Goal: Task Accomplishment & Management: Use online tool/utility

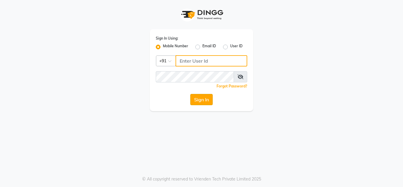
type input "9611560759"
click at [202, 96] on button "Sign In" at bounding box center [201, 99] width 22 height 11
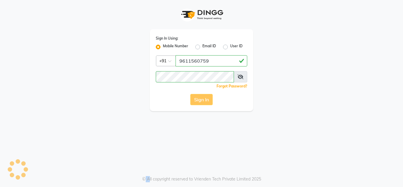
click at [202, 96] on div "Sign In" at bounding box center [202, 99] width 92 height 11
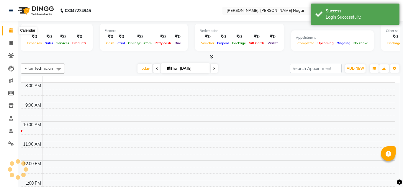
select select "en"
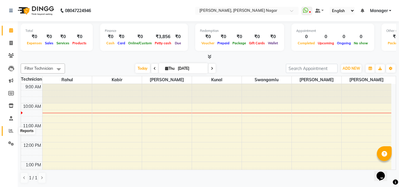
click at [12, 132] on icon at bounding box center [11, 130] width 4 height 4
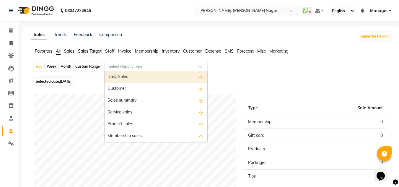
click at [128, 70] on div "Select Report Type" at bounding box center [155, 66] width 103 height 9
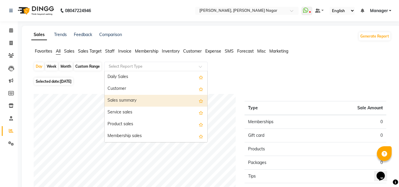
click at [126, 101] on div "Sales summary" at bounding box center [155, 101] width 103 height 12
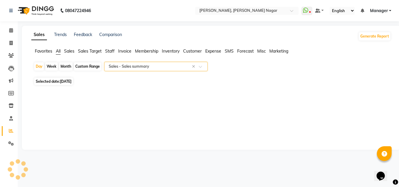
select select "csv"
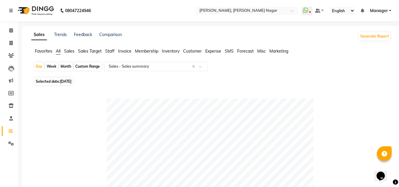
click at [62, 82] on span "[DATE]" at bounding box center [66, 81] width 12 height 4
select select "9"
select select "2025"
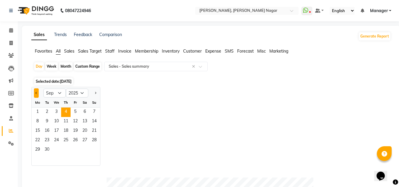
click at [37, 95] on button "Previous month" at bounding box center [36, 92] width 5 height 9
select select "8"
click at [76, 110] on span "1" at bounding box center [75, 111] width 9 height 9
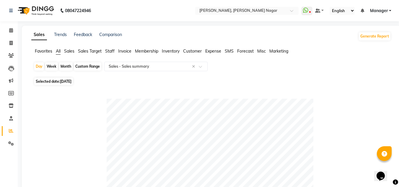
click at [68, 67] on div "Month" at bounding box center [66, 66] width 14 height 8
select select "8"
select select "2025"
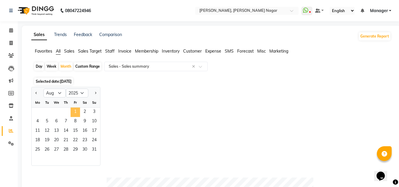
click at [75, 114] on span "1" at bounding box center [75, 111] width 9 height 9
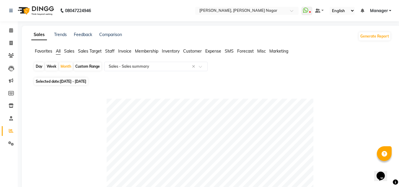
click at [111, 51] on span "Staff" at bounding box center [109, 50] width 9 height 5
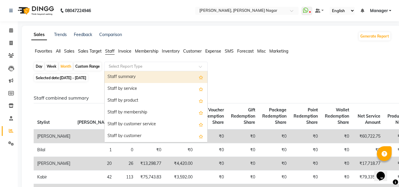
click at [131, 66] on input "text" at bounding box center [149, 66] width 85 height 6
click at [130, 77] on div "Staff summary" at bounding box center [155, 77] width 103 height 12
select select "csv"
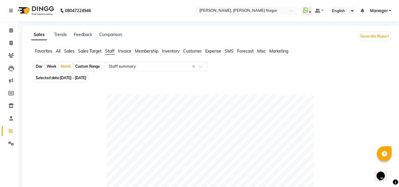
click at [79, 78] on span "[DATE] - [DATE]" at bounding box center [73, 78] width 26 height 4
select select "8"
select select "2025"
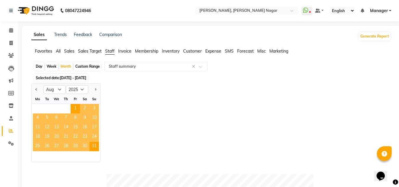
click at [39, 66] on div "Day" at bounding box center [39, 66] width 10 height 8
select select "8"
select select "2025"
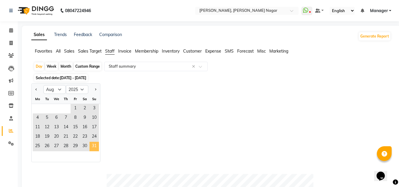
click at [95, 148] on span "31" at bounding box center [93, 146] width 9 height 9
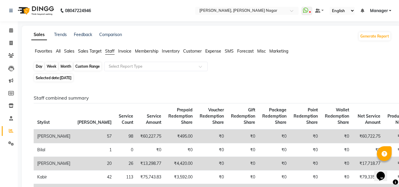
click at [40, 67] on div "Day" at bounding box center [39, 66] width 10 height 8
select select "8"
select select "2025"
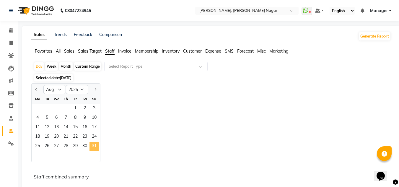
click at [96, 150] on span "31" at bounding box center [93, 146] width 9 height 9
click at [95, 145] on span "31" at bounding box center [93, 146] width 9 height 9
click at [118, 92] on div "Jan Feb Mar Apr May Jun [DATE] Aug Sep Oct Nov [DATE] 2016 2017 2018 2019 2020 …" at bounding box center [211, 122] width 360 height 79
click at [113, 52] on span "Staff" at bounding box center [109, 50] width 9 height 5
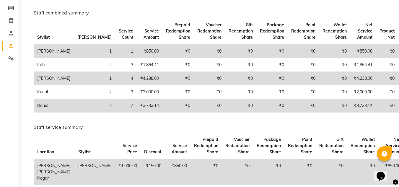
scroll to position [21, 0]
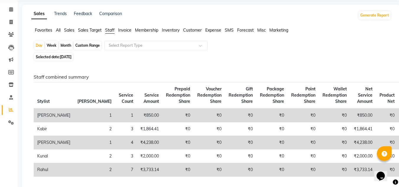
click at [69, 57] on span "[DATE]" at bounding box center [66, 57] width 12 height 4
select select "8"
select select "2025"
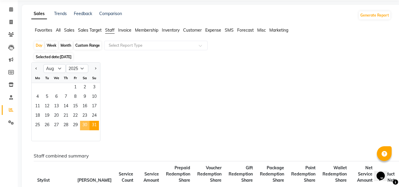
click at [83, 125] on span "30" at bounding box center [84, 125] width 9 height 9
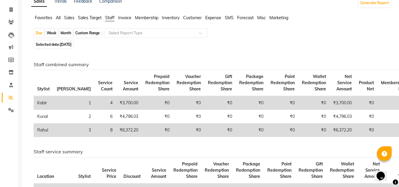
scroll to position [0, 0]
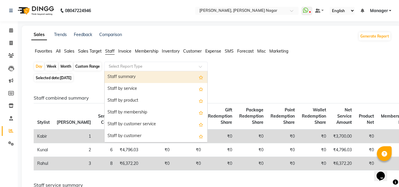
click at [130, 66] on input "text" at bounding box center [149, 66] width 85 height 6
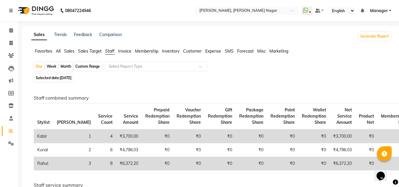
click at [68, 64] on div "Month" at bounding box center [66, 66] width 14 height 8
select select "8"
select select "2025"
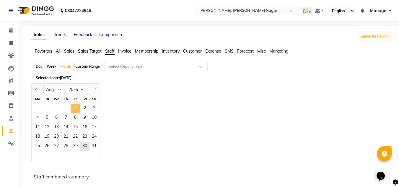
click at [75, 108] on span "1" at bounding box center [75, 108] width 9 height 9
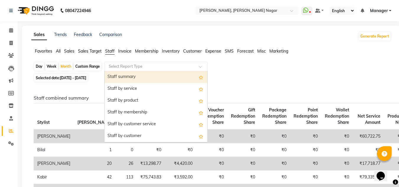
click at [188, 68] on input "text" at bounding box center [149, 66] width 85 height 6
click at [122, 77] on div "Staff summary" at bounding box center [155, 77] width 103 height 12
select select "csv"
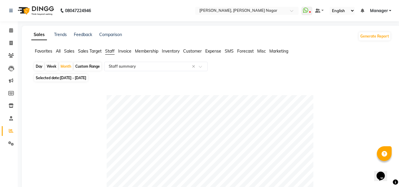
click at [68, 76] on span "[DATE] - [DATE]" at bounding box center [73, 78] width 26 height 4
select select "8"
select select "2025"
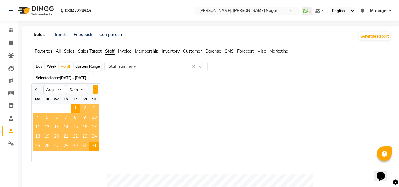
click at [96, 88] on button "Next month" at bounding box center [95, 89] width 5 height 9
select select "9"
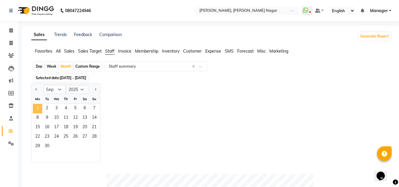
click at [38, 109] on span "1" at bounding box center [37, 108] width 9 height 9
